Goal: Task Accomplishment & Management: Manage account settings

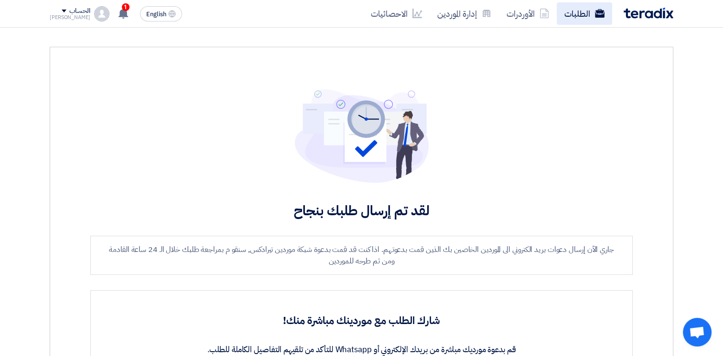
drag, startPoint x: 0, startPoint y: 0, endPoint x: 590, endPoint y: 11, distance: 590.3
click at [590, 11] on link "الطلبات" at bounding box center [583, 13] width 55 height 22
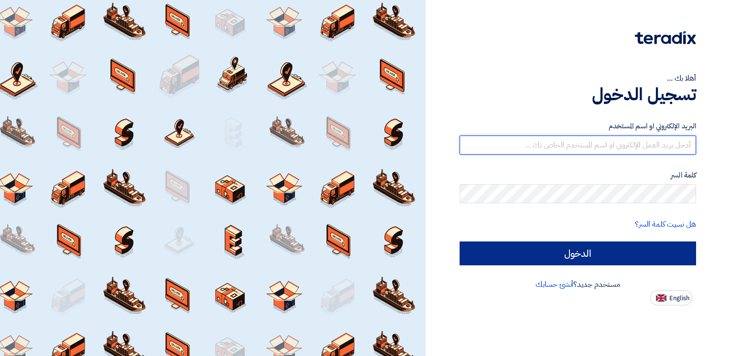
type input "[PERSON_NAME][EMAIL_ADDRESS][PERSON_NAME][DOMAIN_NAME]"
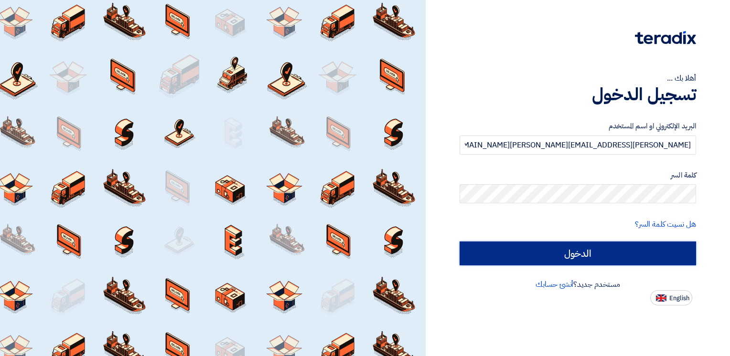
click at [572, 258] on input "الدخول" at bounding box center [577, 254] width 236 height 24
